Goal: Information Seeking & Learning: Learn about a topic

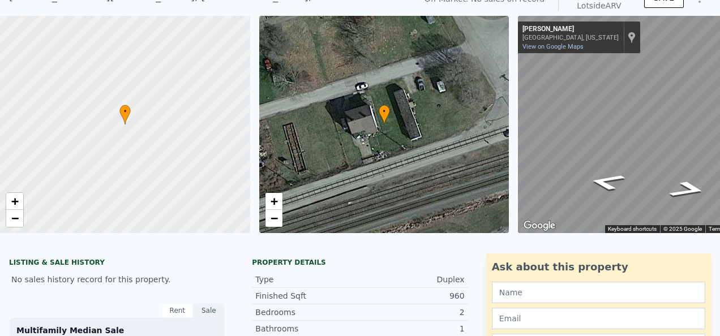
scroll to position [4, 0]
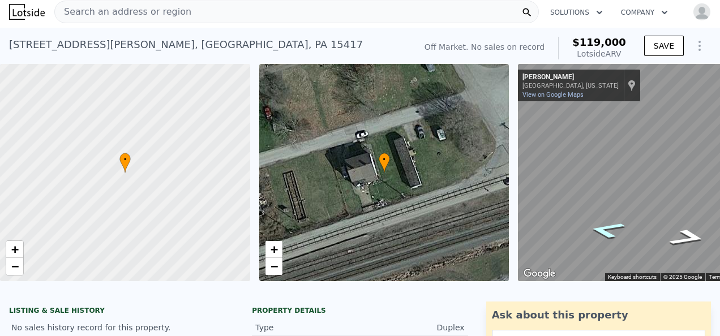
click at [605, 231] on icon "Go West, Paul Thomas Blvd" at bounding box center [606, 229] width 67 height 25
click at [694, 236] on icon "Go East, Paul Thomas Blvd" at bounding box center [688, 237] width 67 height 25
click at [694, 236] on icon "Go East, Paul Thomas Blvd" at bounding box center [687, 237] width 69 height 25
click at [694, 236] on icon "Go Northeast, Paul Thomas Blvd" at bounding box center [688, 236] width 63 height 24
click at [694, 236] on icon "Go Northeast, Paul Thomas Blvd" at bounding box center [691, 234] width 52 height 22
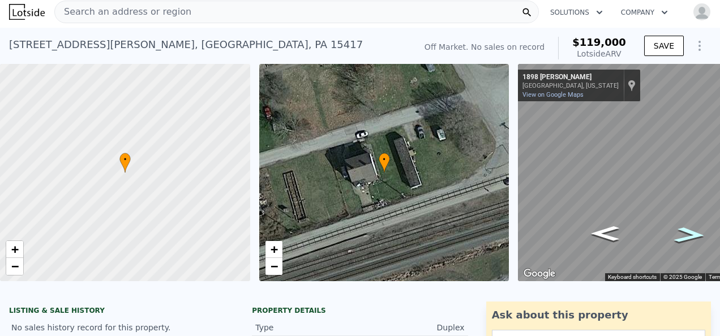
click at [694, 236] on icon "Go Northeast, Paul Thomas Blvd" at bounding box center [690, 235] width 58 height 23
click at [340, 187] on div "• + −" at bounding box center [384, 172] width 250 height 217
click at [96, 46] on div "87 Frick St , Brownsville , PA 15417" at bounding box center [186, 45] width 354 height 16
click at [182, 10] on div "Search an address or region" at bounding box center [296, 12] width 485 height 23
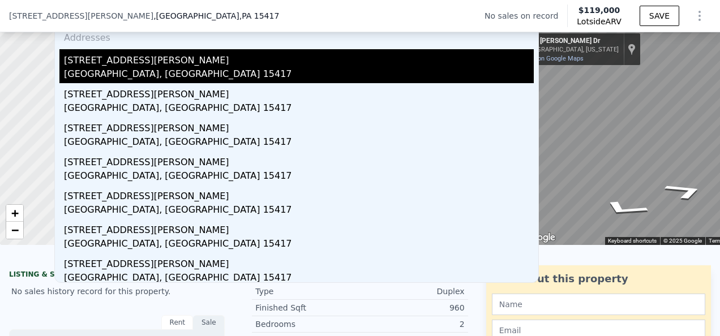
scroll to position [61, 0]
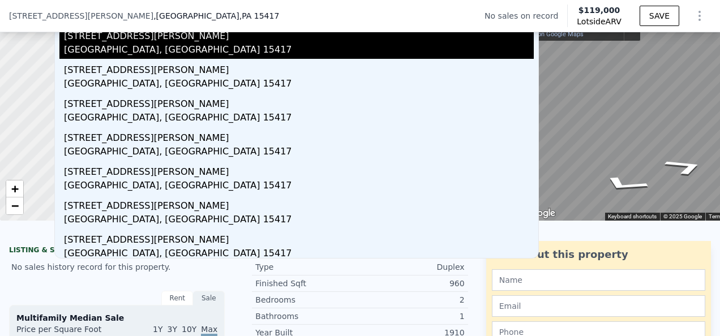
type input "87 frick st #88 brownsville pa 15417"
click at [270, 44] on div "Brownsville, PA 15417" at bounding box center [299, 51] width 470 height 16
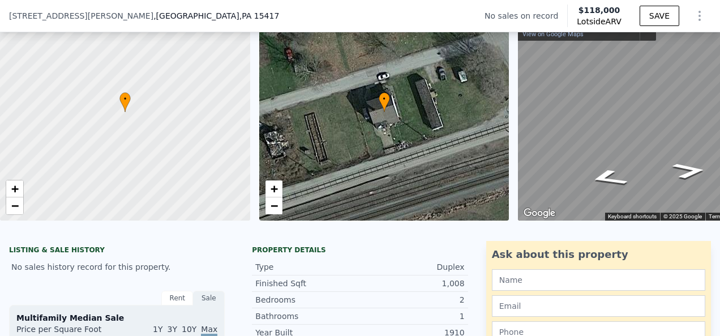
type input "$ 119,000"
type input "$ 29,999"
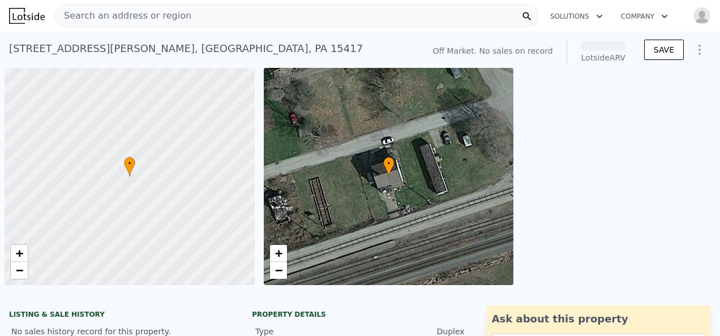
scroll to position [0, 5]
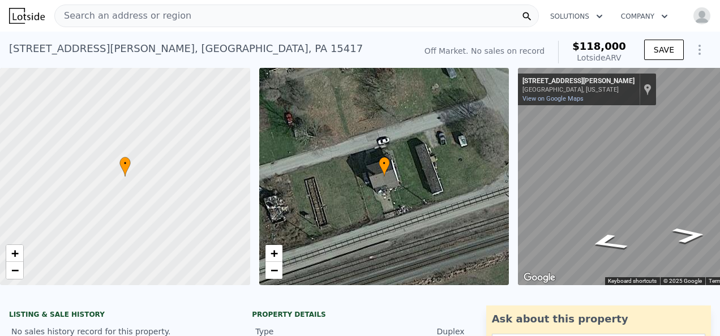
drag, startPoint x: 0, startPoint y: 0, endPoint x: 164, endPoint y: 100, distance: 192.1
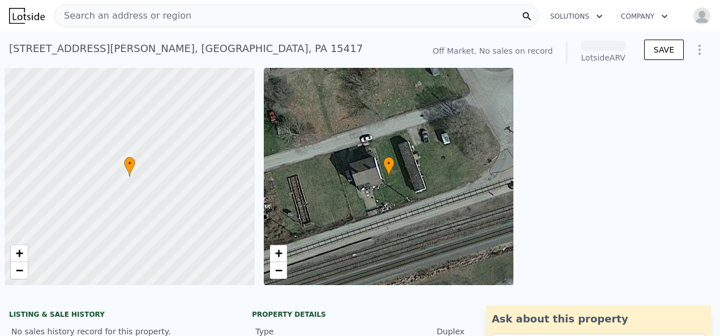
scroll to position [0, 5]
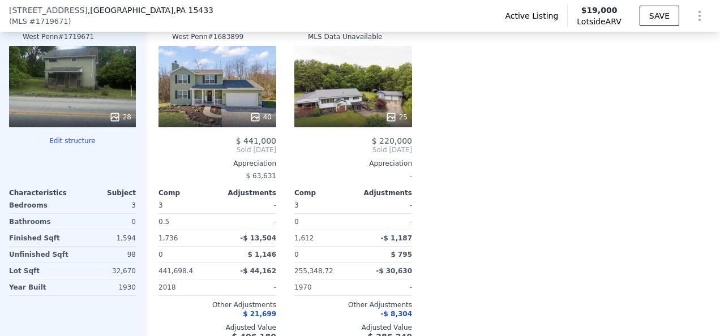
scroll to position [1128, 0]
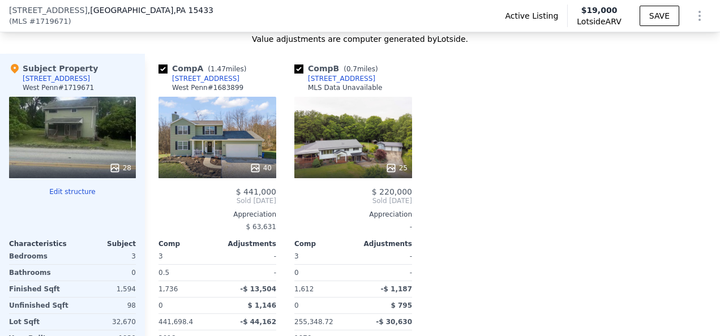
click at [343, 141] on div "25" at bounding box center [353, 138] width 118 height 82
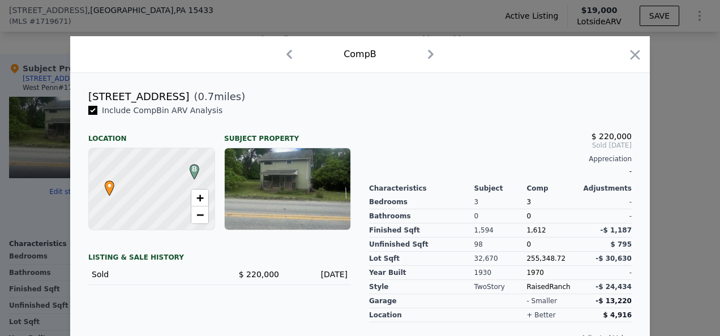
click at [271, 186] on div at bounding box center [288, 189] width 126 height 82
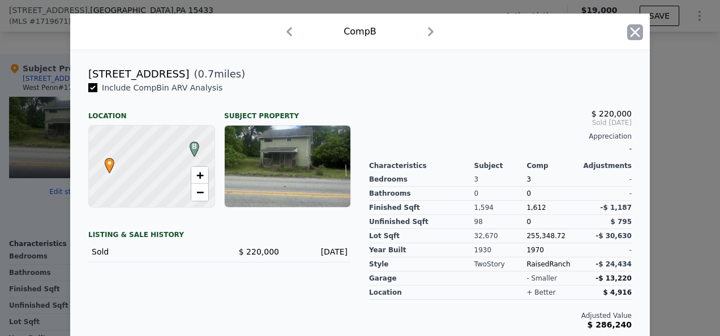
click at [627, 34] on icon "button" at bounding box center [635, 32] width 16 height 16
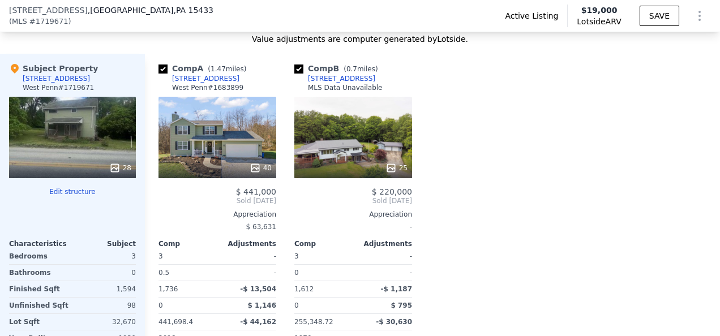
click at [394, 173] on icon at bounding box center [391, 168] width 11 height 11
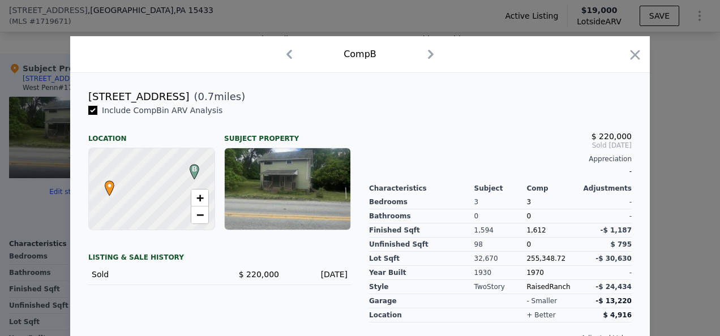
scroll to position [23, 0]
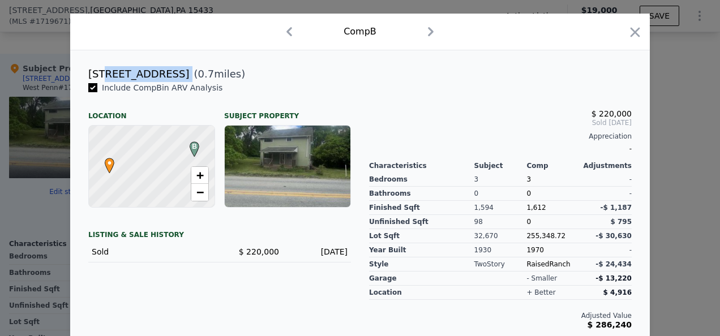
drag, startPoint x: 163, startPoint y: 74, endPoint x: 101, endPoint y: 69, distance: 62.5
click at [101, 69] on div "536 Hopewell Rd ( 0.7 miles)" at bounding box center [360, 74] width 562 height 16
click at [189, 70] on span "( 0.7 miles)" at bounding box center [217, 74] width 56 height 16
drag, startPoint x: 164, startPoint y: 70, endPoint x: 83, endPoint y: 70, distance: 81.0
click at [83, 70] on div "536 Hopewell Rd ( 0.7 miles)" at bounding box center [360, 74] width 562 height 16
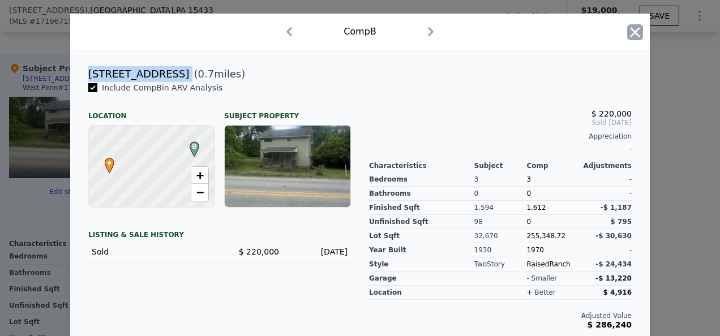
click at [633, 34] on icon "button" at bounding box center [636, 32] width 10 height 10
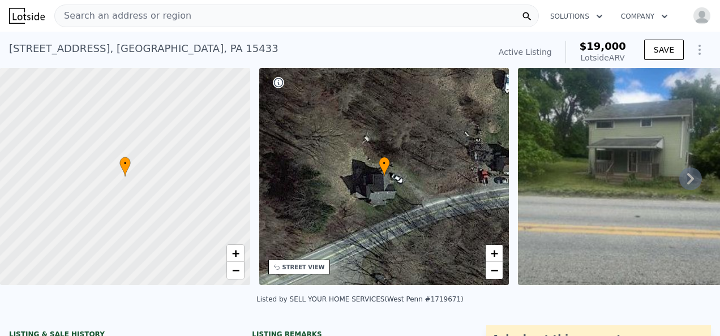
click at [680, 180] on icon at bounding box center [691, 179] width 23 height 23
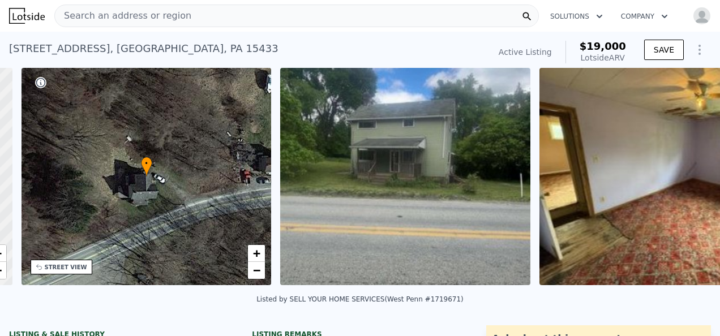
scroll to position [0, 263]
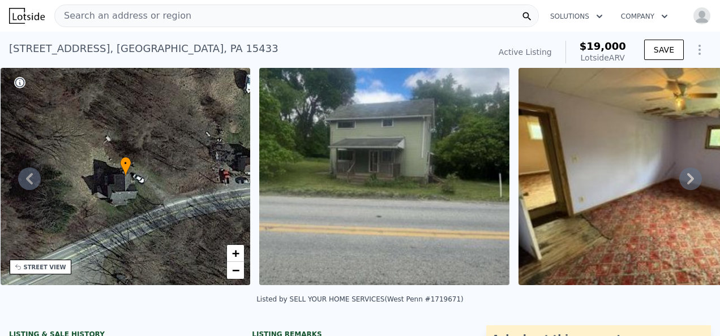
click at [687, 180] on icon at bounding box center [690, 178] width 7 height 11
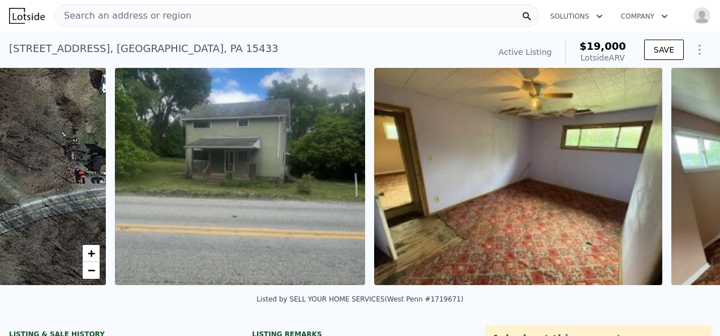
scroll to position [0, 518]
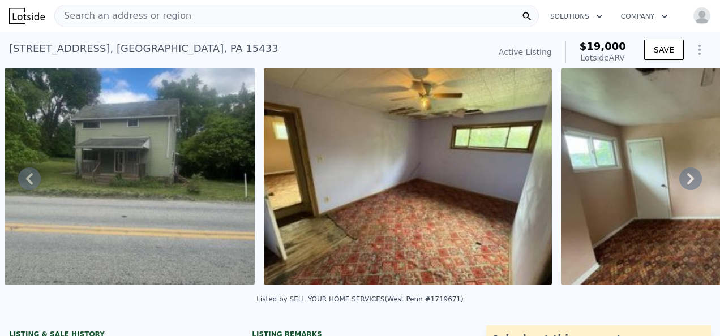
click at [687, 180] on icon at bounding box center [690, 178] width 7 height 11
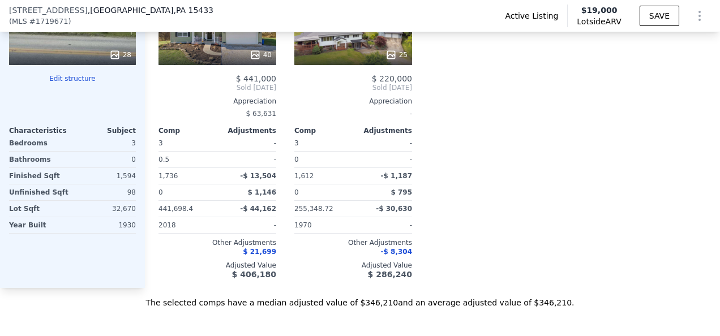
scroll to position [1185, 0]
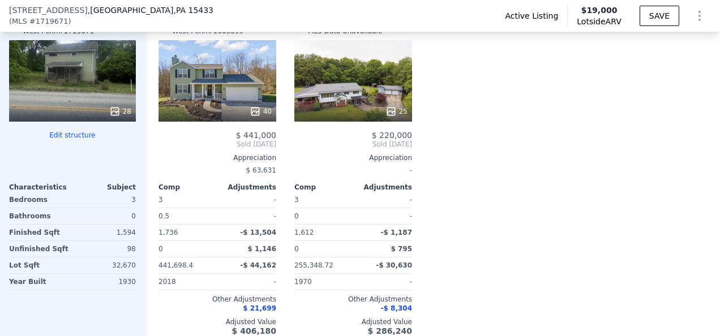
click at [260, 116] on icon at bounding box center [255, 111] width 11 height 11
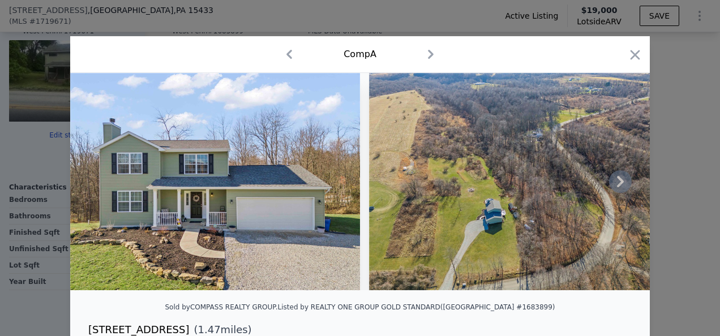
click at [615, 185] on icon at bounding box center [620, 181] width 23 height 23
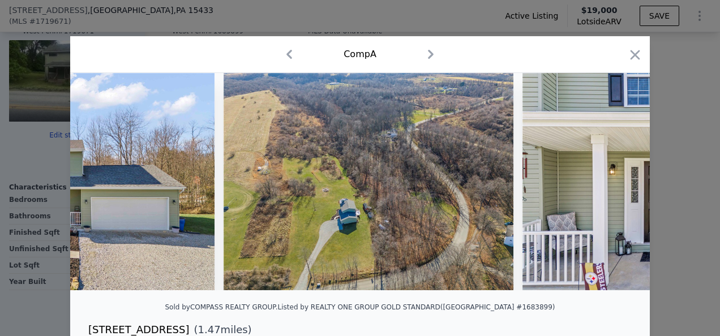
scroll to position [0, 272]
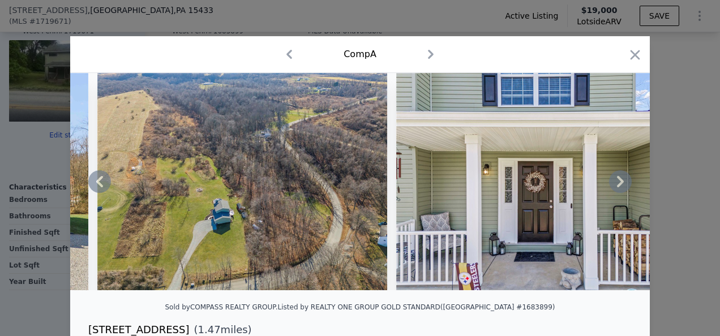
click at [615, 185] on icon at bounding box center [620, 181] width 23 height 23
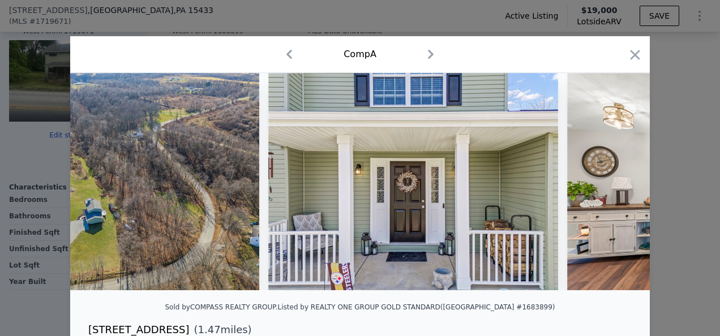
scroll to position [0, 544]
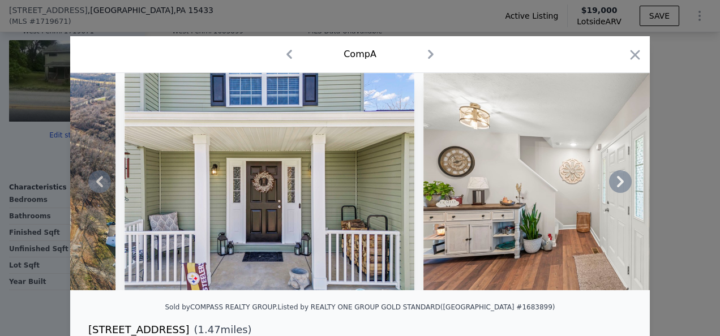
click at [615, 185] on icon at bounding box center [620, 181] width 23 height 23
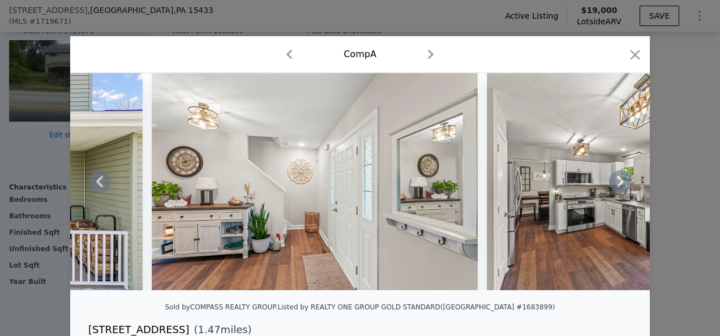
click at [615, 185] on icon at bounding box center [620, 181] width 23 height 23
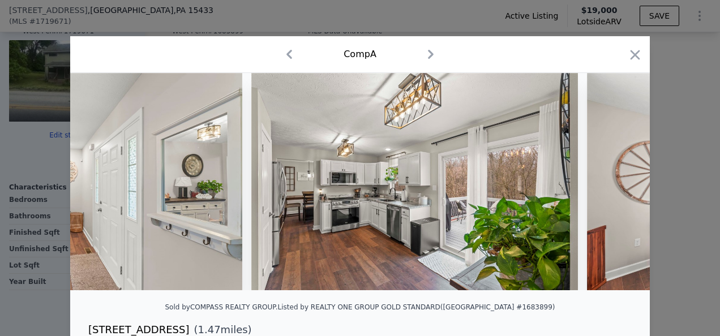
scroll to position [0, 1087]
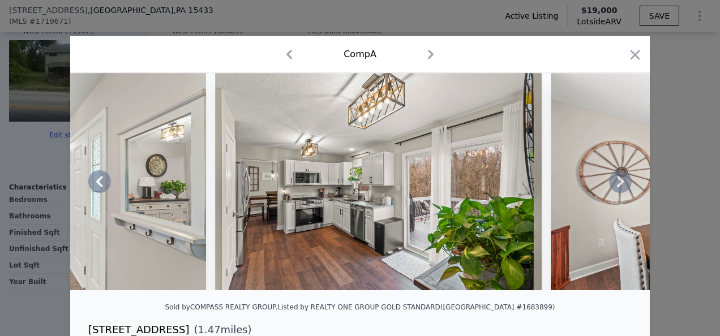
click at [615, 185] on icon at bounding box center [620, 181] width 23 height 23
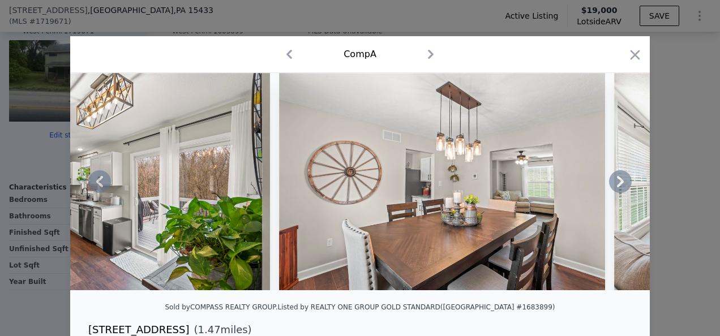
click at [615, 185] on icon at bounding box center [620, 181] width 23 height 23
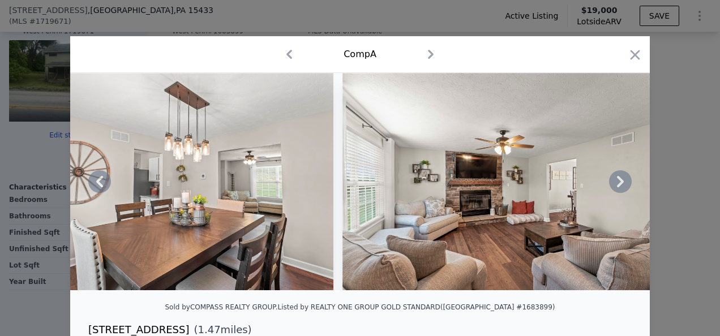
click at [615, 185] on icon at bounding box center [620, 181] width 23 height 23
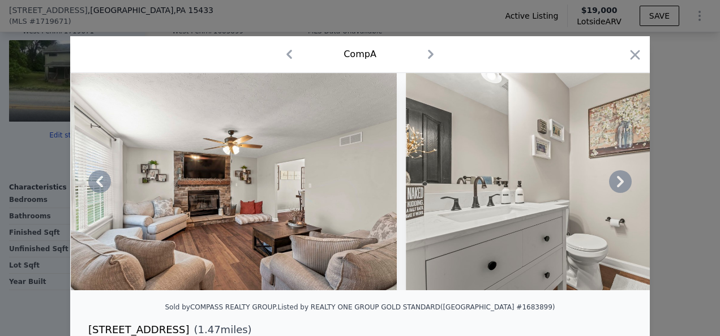
click at [615, 185] on icon at bounding box center [620, 181] width 23 height 23
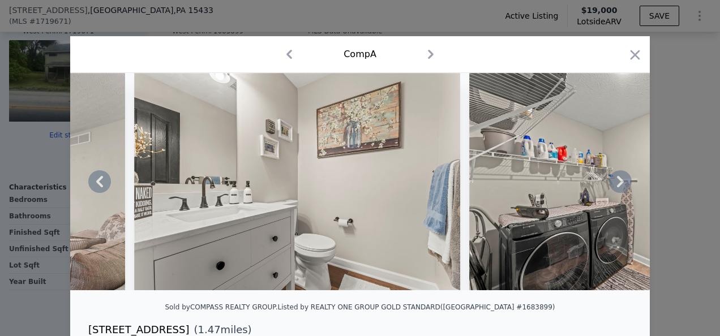
click at [615, 185] on icon at bounding box center [620, 181] width 23 height 23
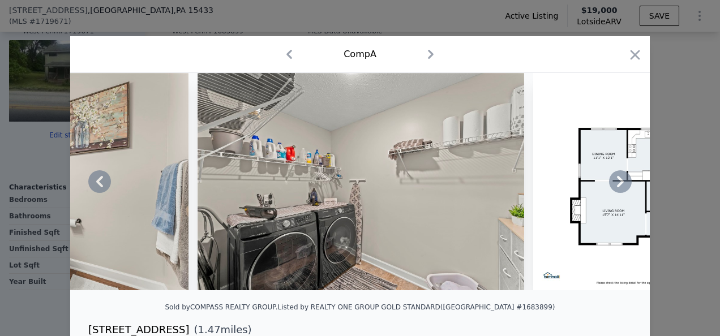
click at [615, 185] on icon at bounding box center [620, 181] width 23 height 23
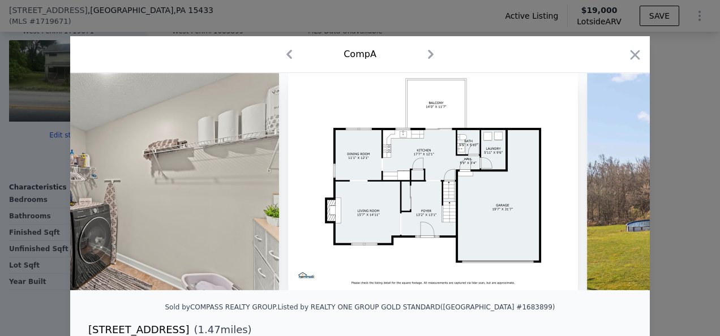
scroll to position [0, 2718]
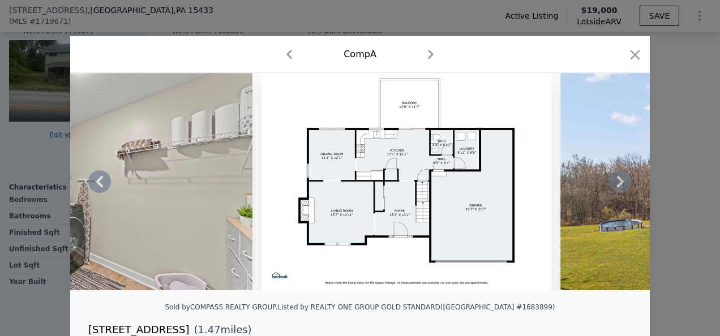
click at [615, 185] on icon at bounding box center [620, 181] width 23 height 23
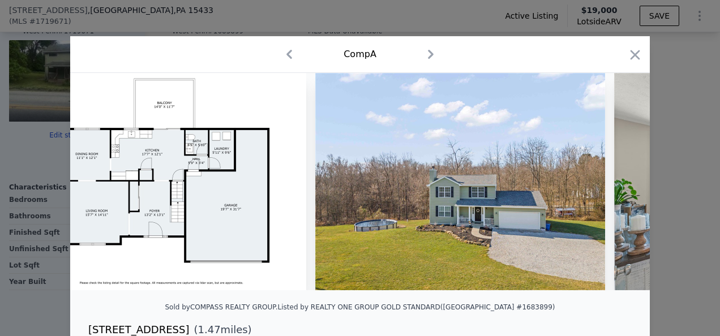
scroll to position [0, 2990]
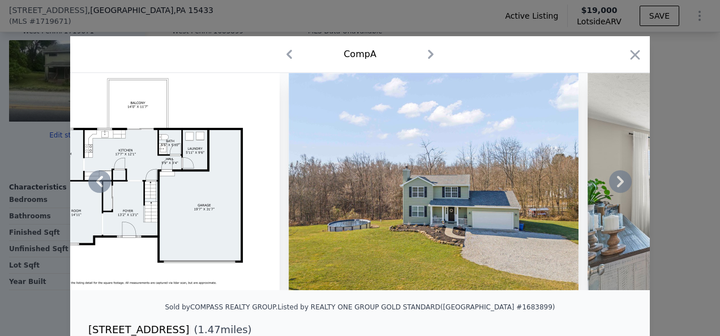
click at [615, 185] on icon at bounding box center [620, 181] width 23 height 23
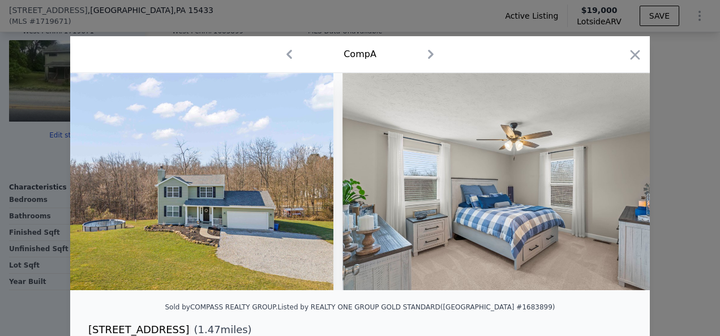
scroll to position [0, 3262]
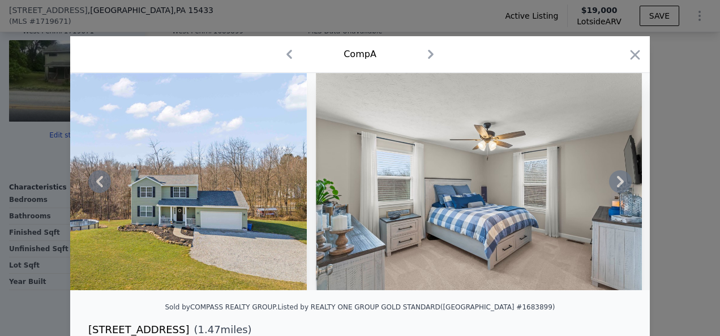
click at [615, 185] on icon at bounding box center [620, 181] width 23 height 23
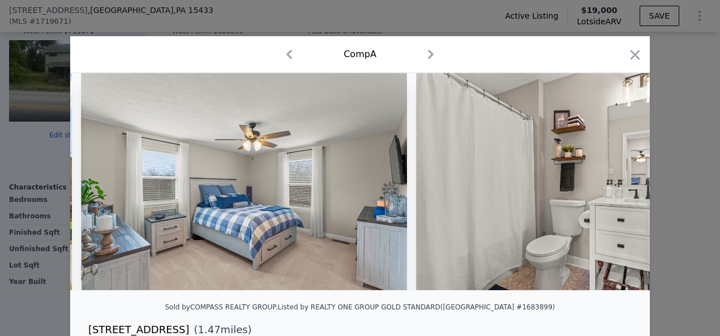
scroll to position [0, 3533]
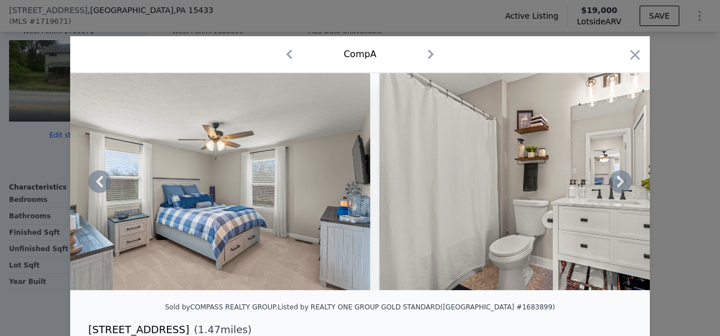
click at [615, 185] on icon at bounding box center [620, 181] width 23 height 23
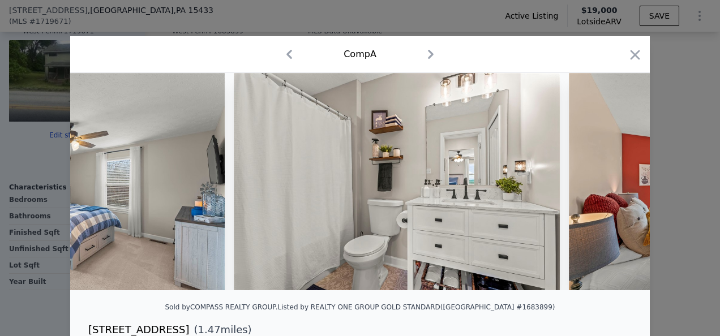
scroll to position [0, 3805]
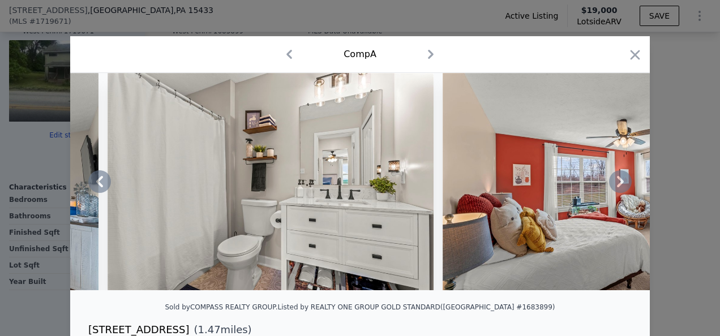
click at [615, 185] on icon at bounding box center [620, 181] width 23 height 23
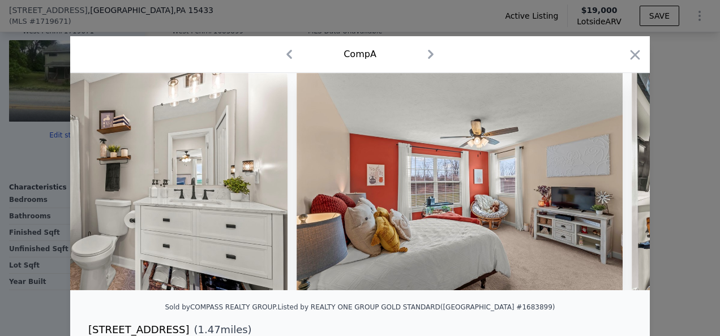
scroll to position [0, 4077]
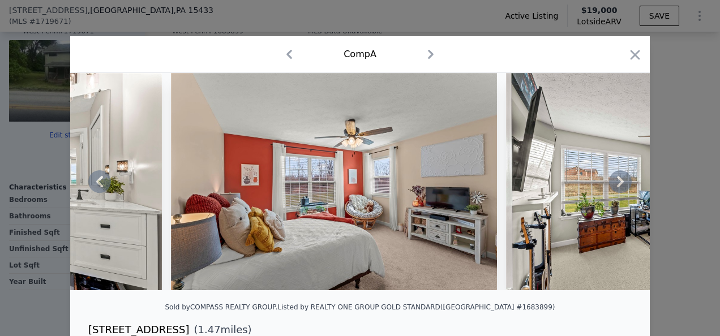
click at [615, 185] on icon at bounding box center [620, 181] width 23 height 23
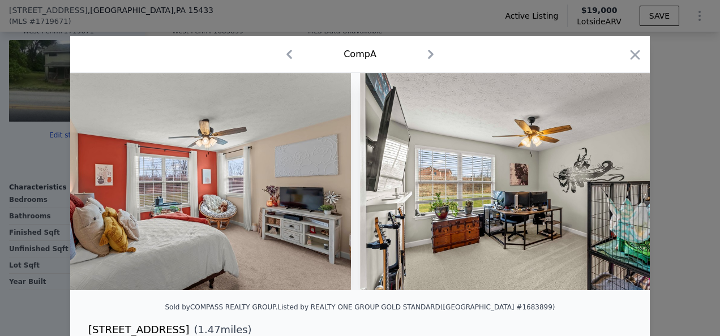
scroll to position [0, 4349]
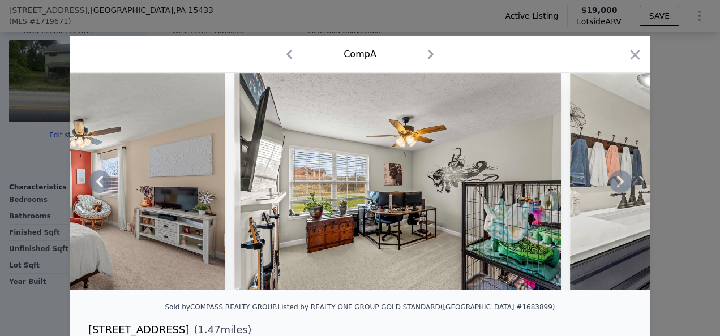
click at [615, 185] on icon at bounding box center [620, 181] width 23 height 23
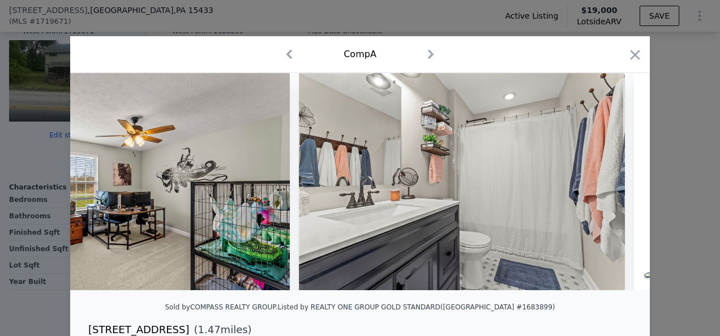
scroll to position [0, 4621]
click at [615, 185] on icon at bounding box center [620, 181] width 23 height 23
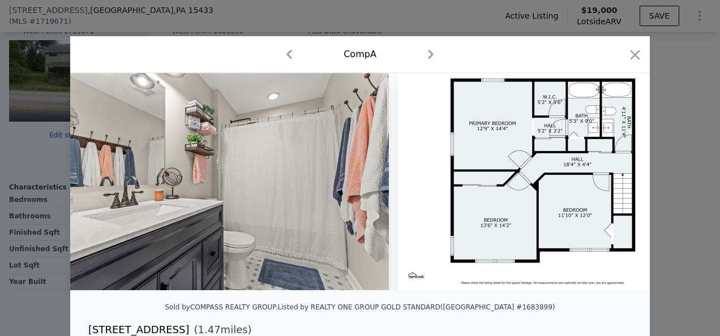
scroll to position [0, 4892]
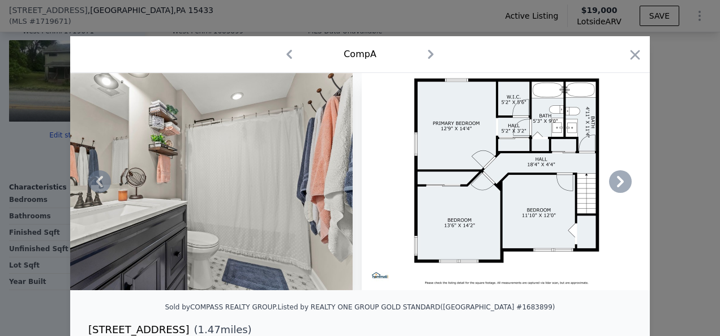
click at [615, 185] on icon at bounding box center [620, 181] width 23 height 23
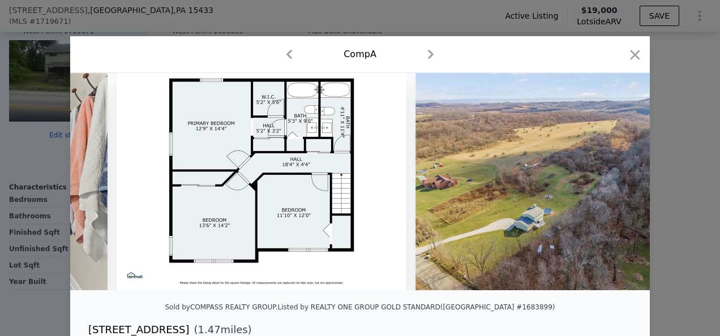
scroll to position [0, 5164]
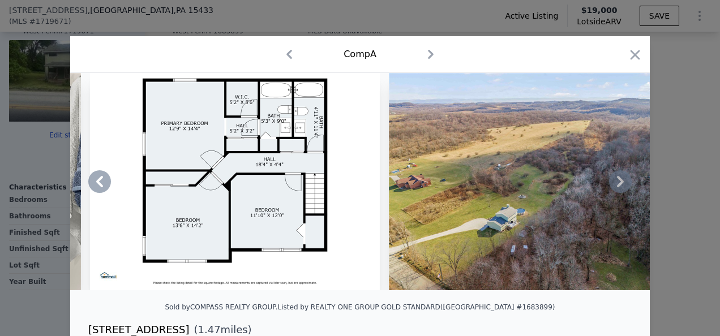
click at [615, 185] on icon at bounding box center [620, 181] width 23 height 23
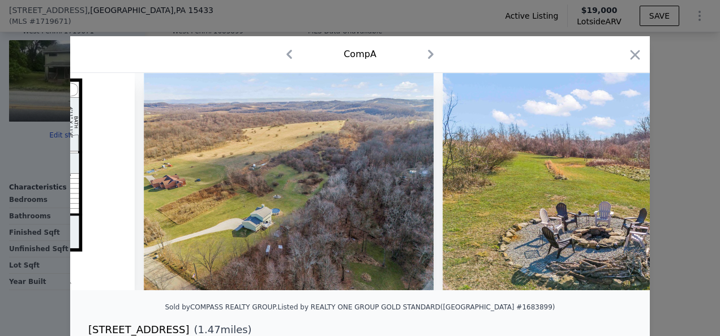
scroll to position [0, 5436]
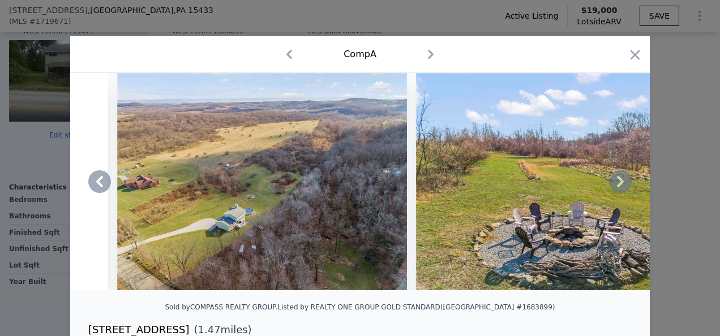
click at [615, 185] on icon at bounding box center [620, 181] width 23 height 23
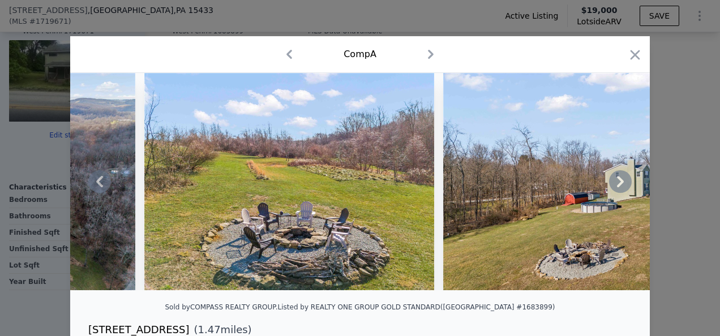
click at [615, 185] on icon at bounding box center [620, 181] width 23 height 23
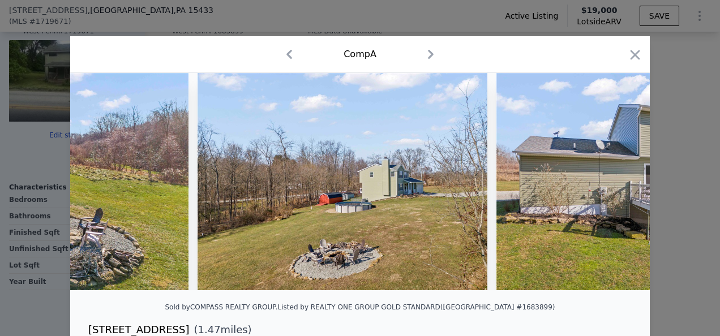
scroll to position [0, 5980]
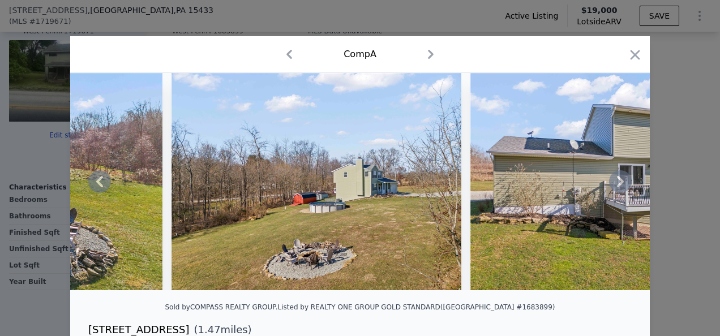
click at [615, 185] on icon at bounding box center [620, 181] width 23 height 23
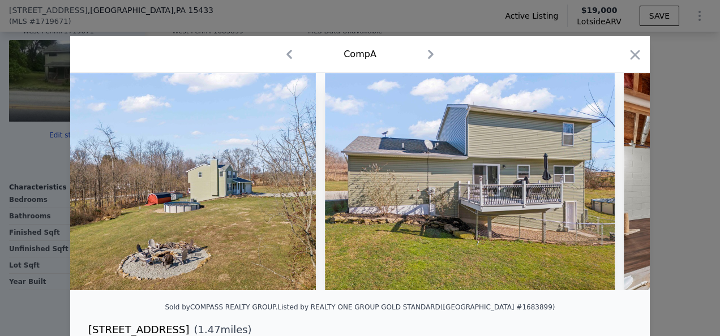
scroll to position [0, 6251]
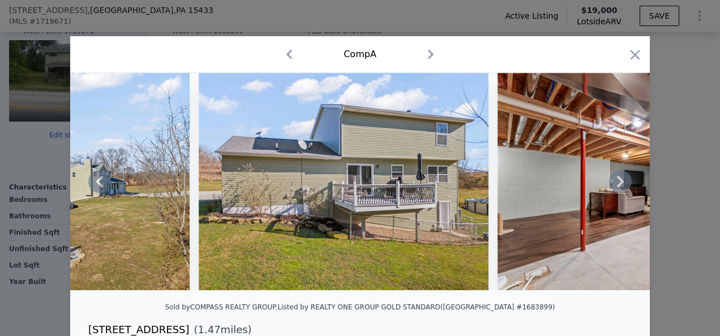
click at [615, 187] on icon at bounding box center [620, 181] width 23 height 23
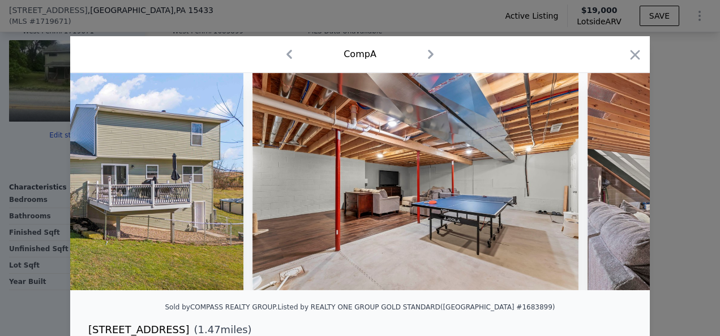
scroll to position [0, 6523]
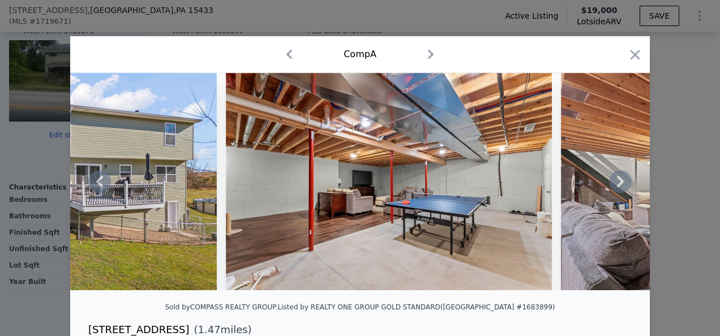
click at [617, 185] on icon at bounding box center [620, 181] width 7 height 11
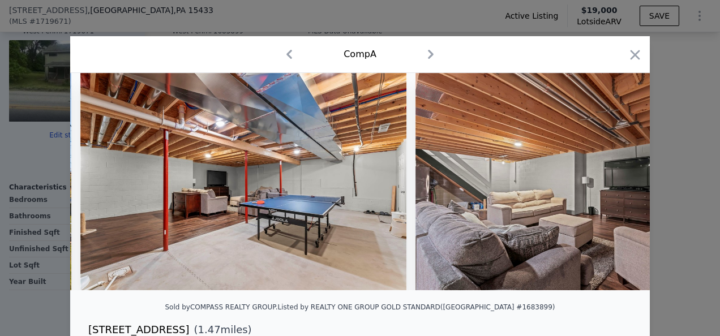
scroll to position [0, 6795]
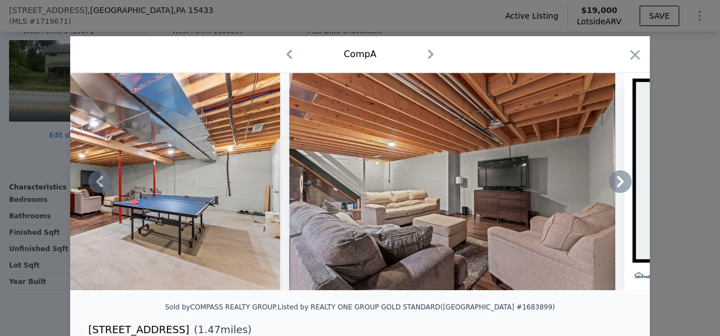
click at [617, 185] on icon at bounding box center [620, 181] width 7 height 11
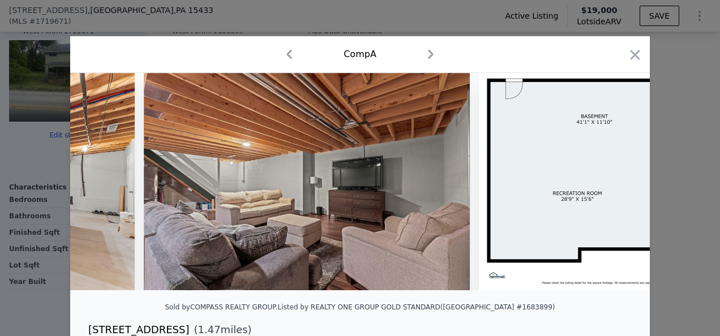
scroll to position [0, 7067]
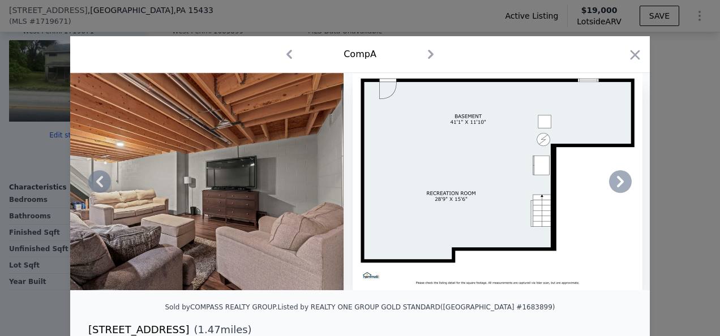
click at [617, 185] on icon at bounding box center [620, 181] width 7 height 11
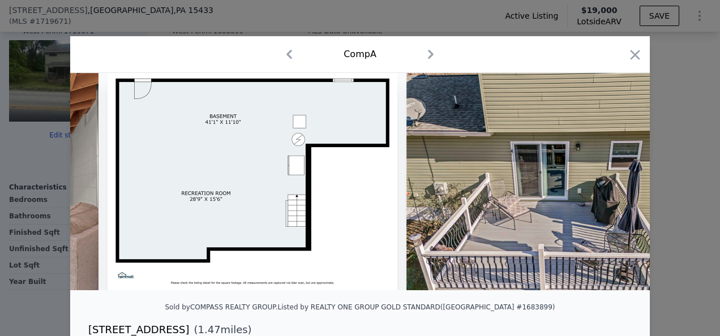
scroll to position [0, 7339]
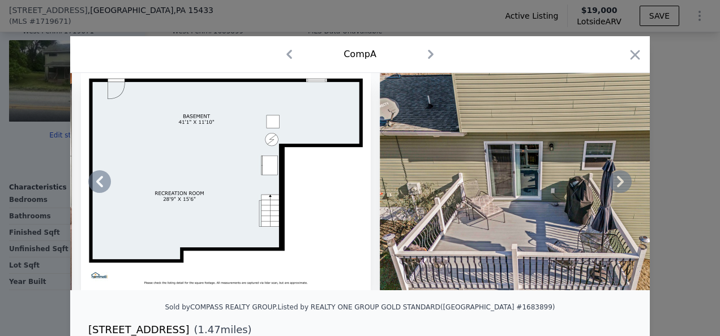
click at [617, 185] on icon at bounding box center [620, 181] width 7 height 11
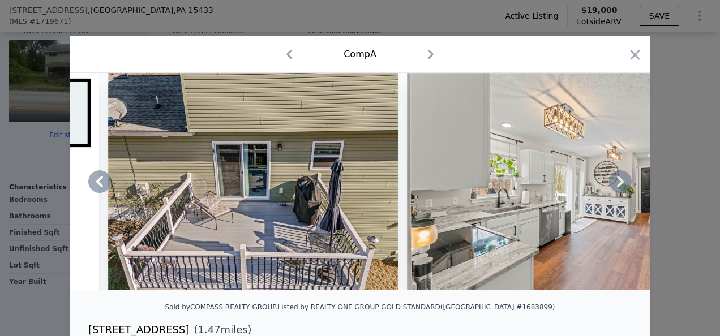
click at [617, 185] on icon at bounding box center [620, 181] width 7 height 11
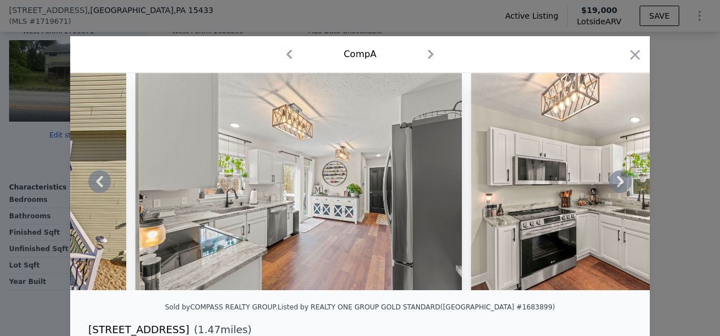
click at [617, 185] on icon at bounding box center [620, 181] width 7 height 11
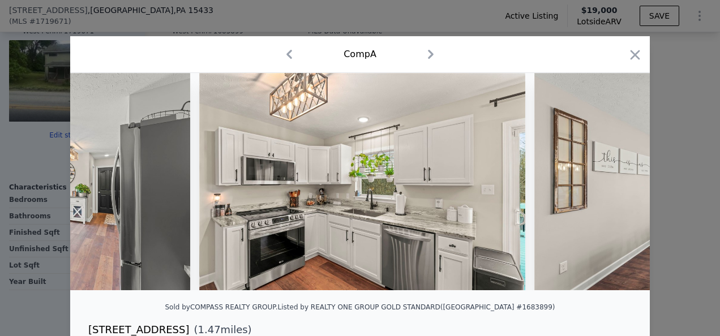
click at [616, 185] on div at bounding box center [360, 181] width 580 height 217
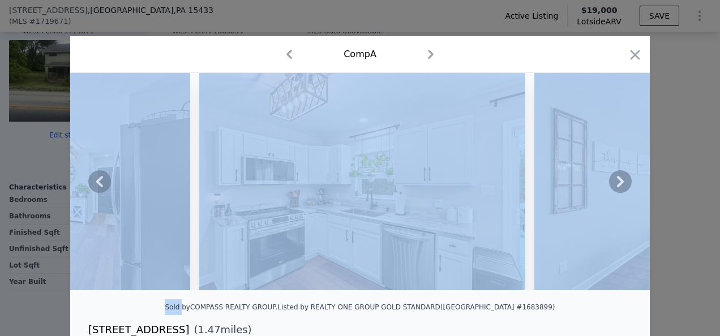
click at [617, 185] on icon at bounding box center [620, 181] width 7 height 11
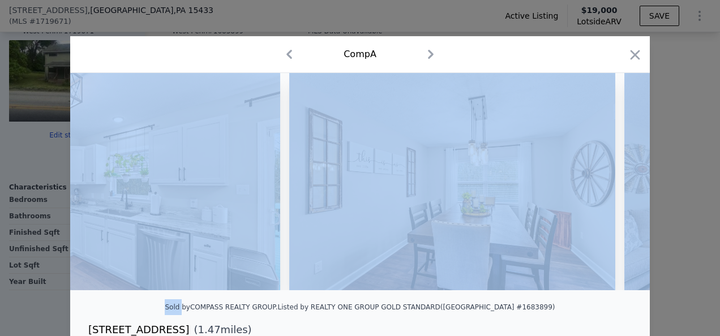
scroll to position [0, 8426]
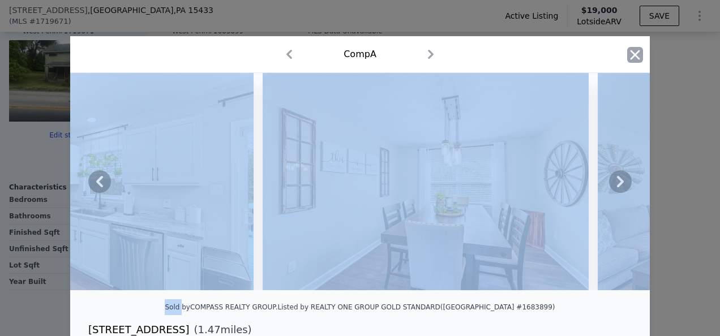
click at [629, 56] on icon "button" at bounding box center [635, 55] width 16 height 16
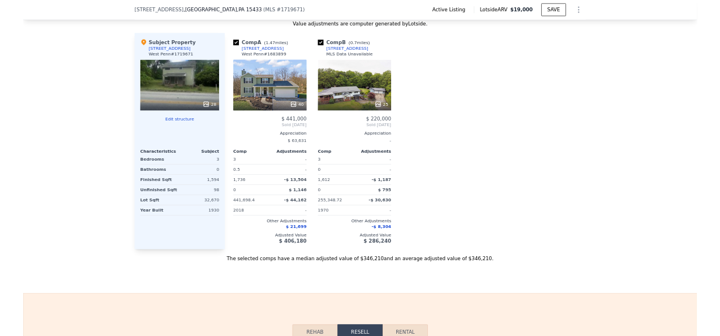
scroll to position [0, 777]
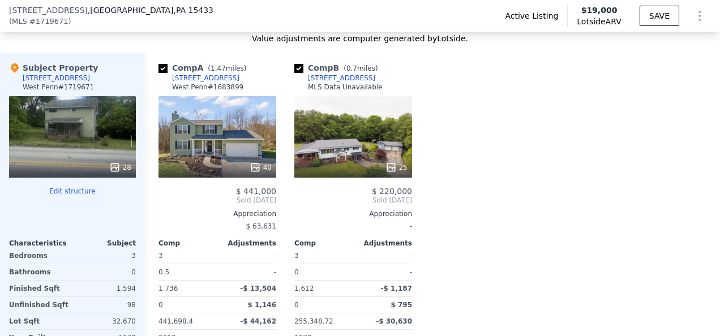
click at [347, 159] on div "25" at bounding box center [353, 137] width 118 height 82
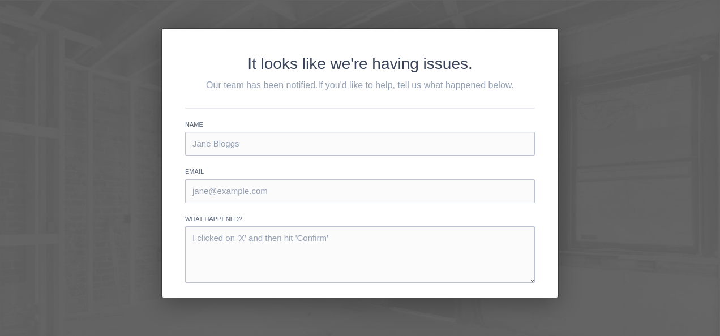
click at [83, 68] on div "It looks like we're having issues. Our team has been notified. If you'd like to…" at bounding box center [360, 168] width 720 height 336
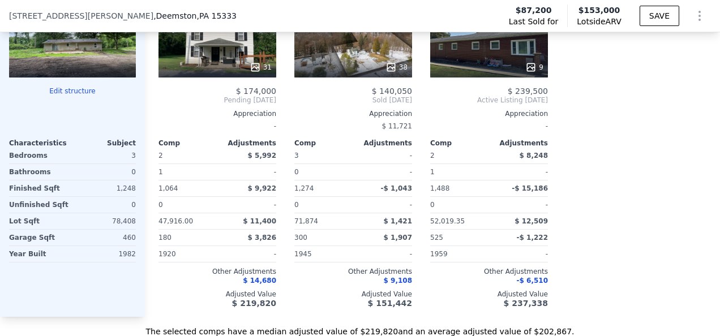
scroll to position [1189, 0]
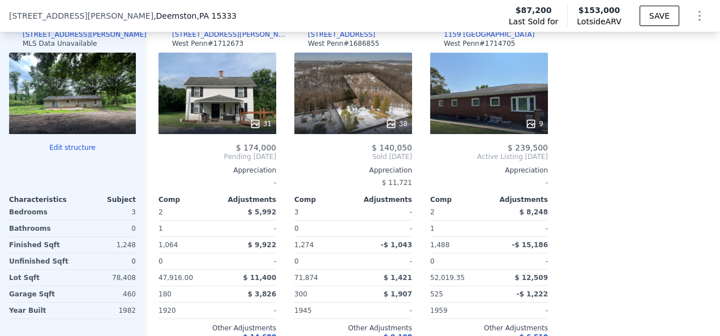
click at [535, 127] on icon at bounding box center [531, 123] width 7 height 7
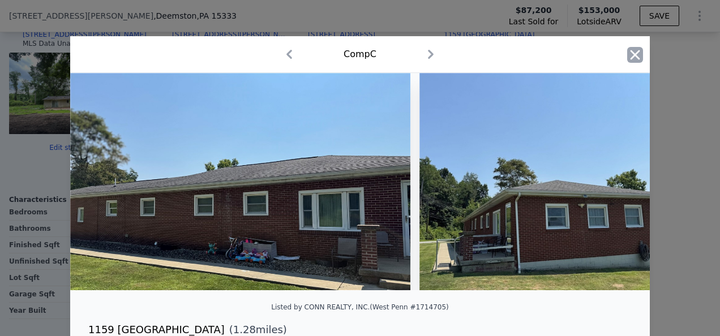
click at [630, 58] on icon "button" at bounding box center [635, 55] width 16 height 16
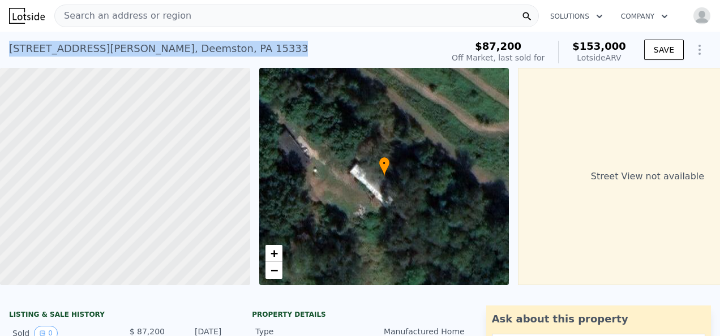
drag, startPoint x: 169, startPoint y: 46, endPoint x: 6, endPoint y: 45, distance: 163.1
click at [6, 45] on div "22 Howes Ln , Deemston , PA 15333 Sold Jan 2018 for $87,200 (~ARV $153k ) $87,2…" at bounding box center [360, 50] width 720 height 36
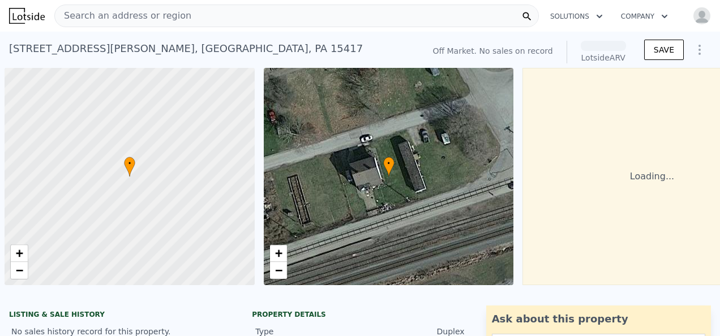
scroll to position [0, 5]
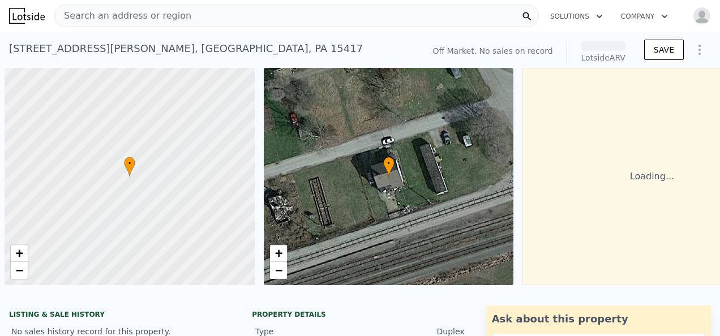
scroll to position [0, 5]
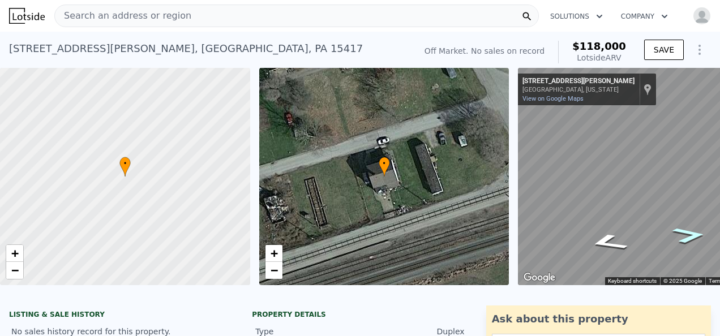
click at [697, 234] on icon "Go East, Paul Thomas Blvd" at bounding box center [690, 235] width 62 height 24
click at [693, 229] on icon "Go East, Paul Thomas Blvd" at bounding box center [687, 233] width 73 height 26
click at [681, 231] on icon "Go East, Paul Thomas Blvd" at bounding box center [687, 233] width 71 height 26
click at [681, 231] on icon "Go Northeast, Paul Thomas Blvd" at bounding box center [686, 232] width 76 height 27
click at [681, 231] on icon "Go Northeast, Paul Thomas Blvd" at bounding box center [681, 229] width 82 height 27
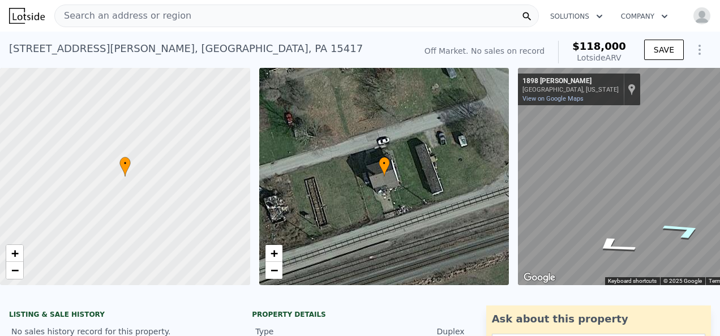
click at [681, 231] on icon "Go Northeast, Paul Thomas Blvd" at bounding box center [683, 230] width 79 height 27
click at [635, 224] on icon "Go North, 17th St" at bounding box center [644, 224] width 72 height 18
click at [635, 224] on icon "Go North, Johnny Camino Dr" at bounding box center [645, 224] width 72 height 18
click at [660, 224] on icon "Go Northeast, Johnny Camino Dr" at bounding box center [665, 225] width 83 height 24
click at [720, 233] on html "Search an address or region Solutions Company Open main menu Open user menu 88 …" at bounding box center [360, 168] width 720 height 336
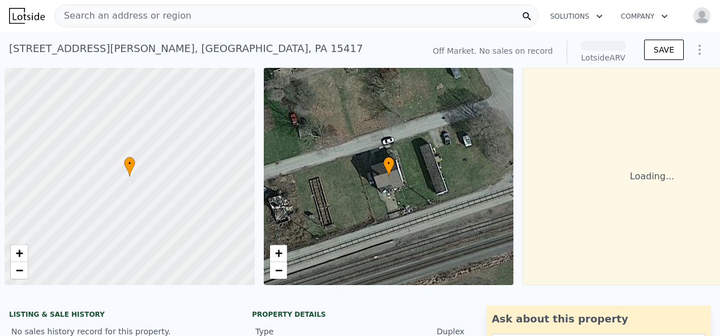
scroll to position [0, 5]
